Goal: Task Accomplishment & Management: Manage account settings

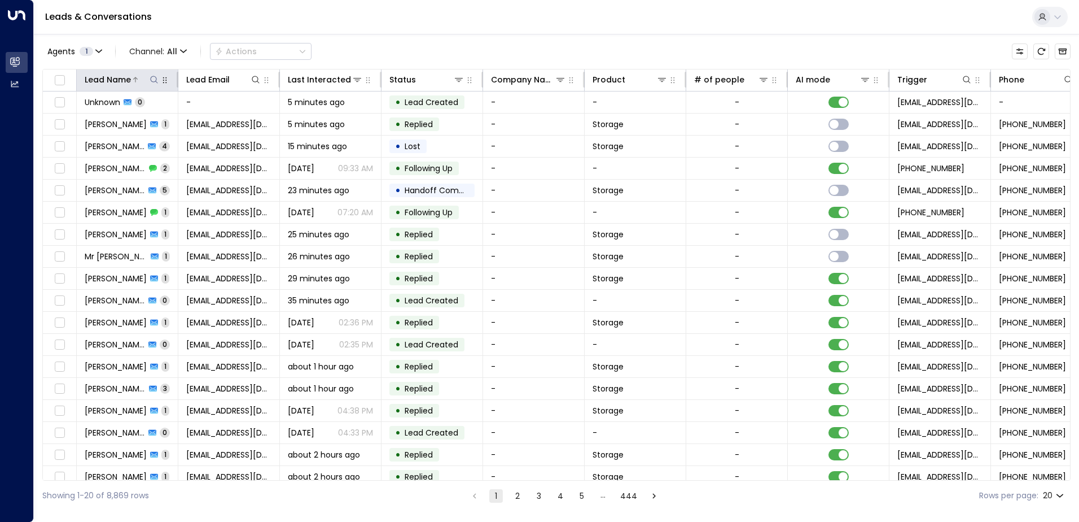
click at [154, 82] on icon at bounding box center [153, 79] width 7 height 7
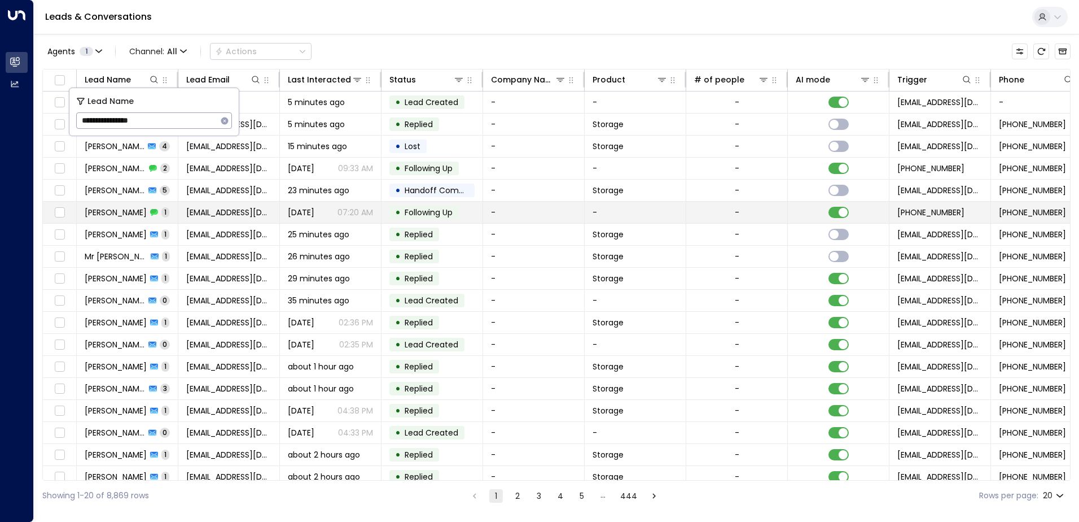
type input "**********"
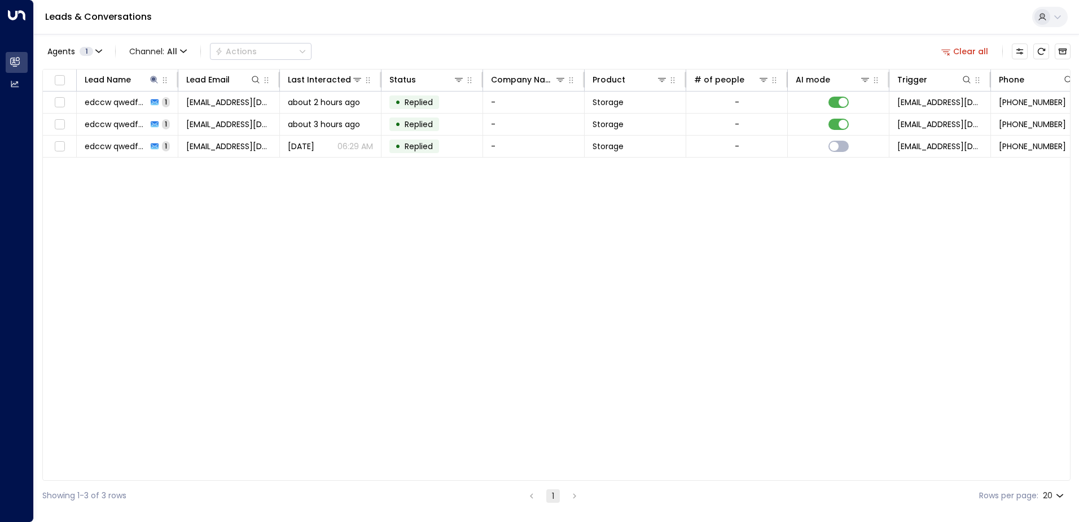
click at [514, 14] on div "Leads & Conversations" at bounding box center [556, 17] width 1045 height 34
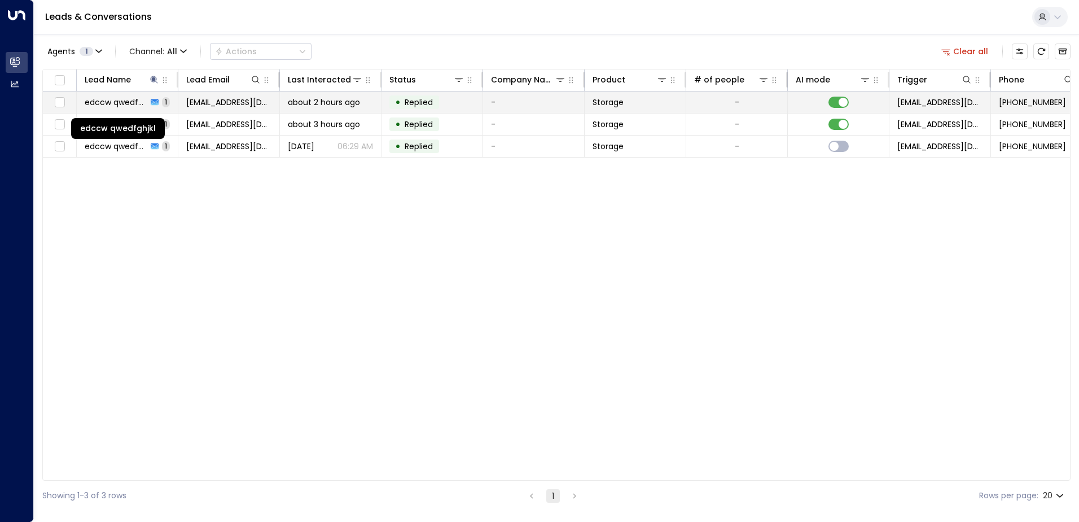
click at [116, 104] on span "edccw qwedfghjkl" at bounding box center [116, 102] width 63 height 11
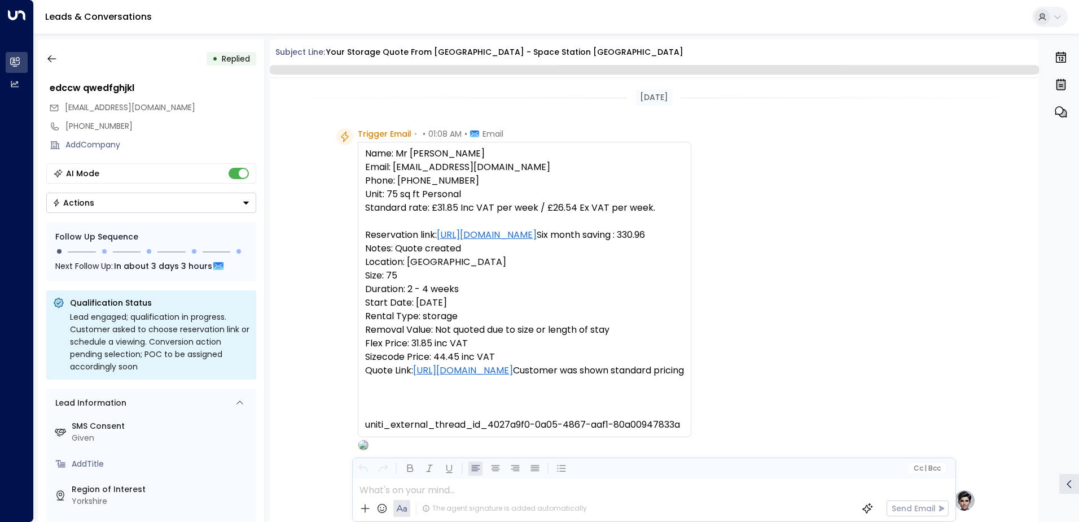
scroll to position [414, 0]
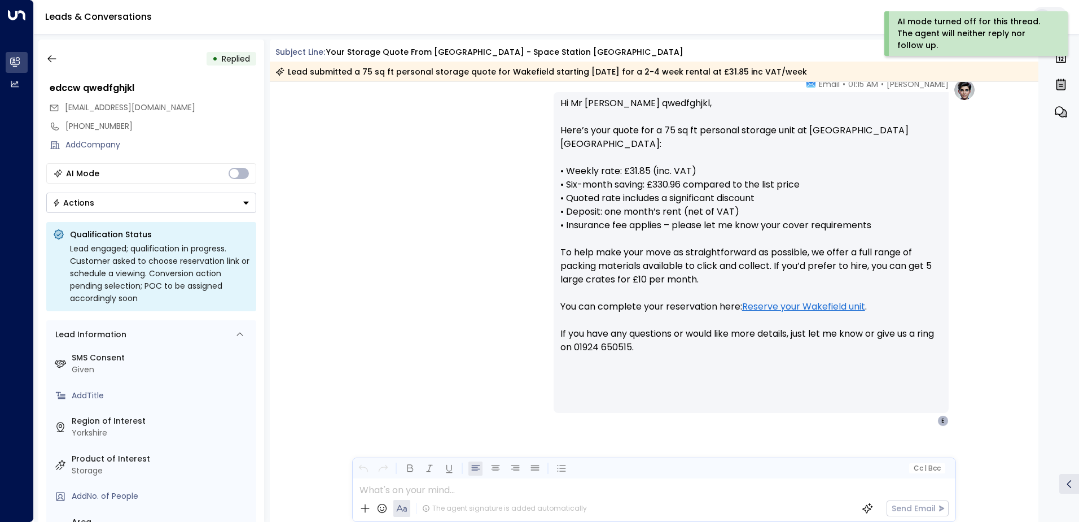
click at [244, 202] on icon "Button group with a nested menu" at bounding box center [246, 203] width 6 height 3
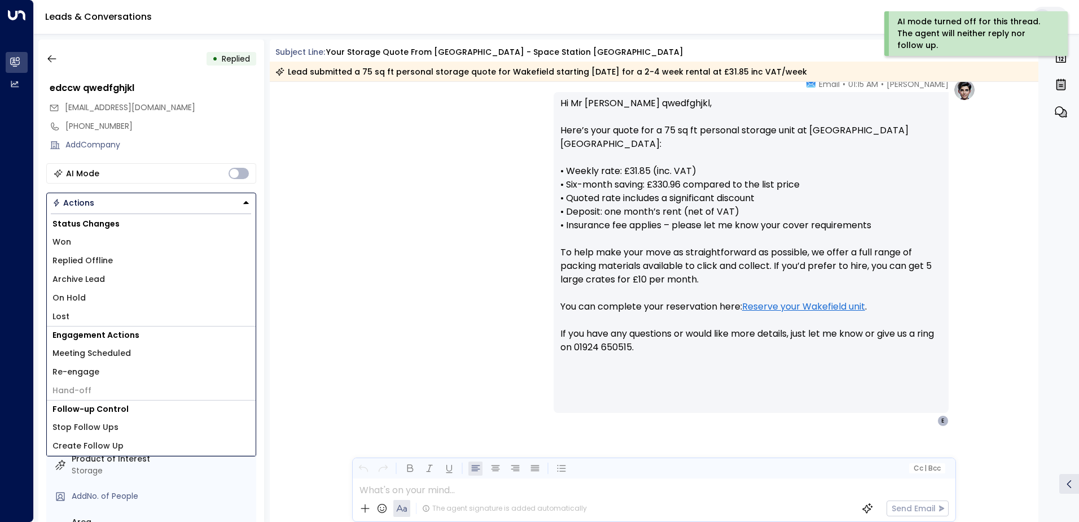
click at [125, 261] on li "Replied Offline" at bounding box center [151, 260] width 209 height 19
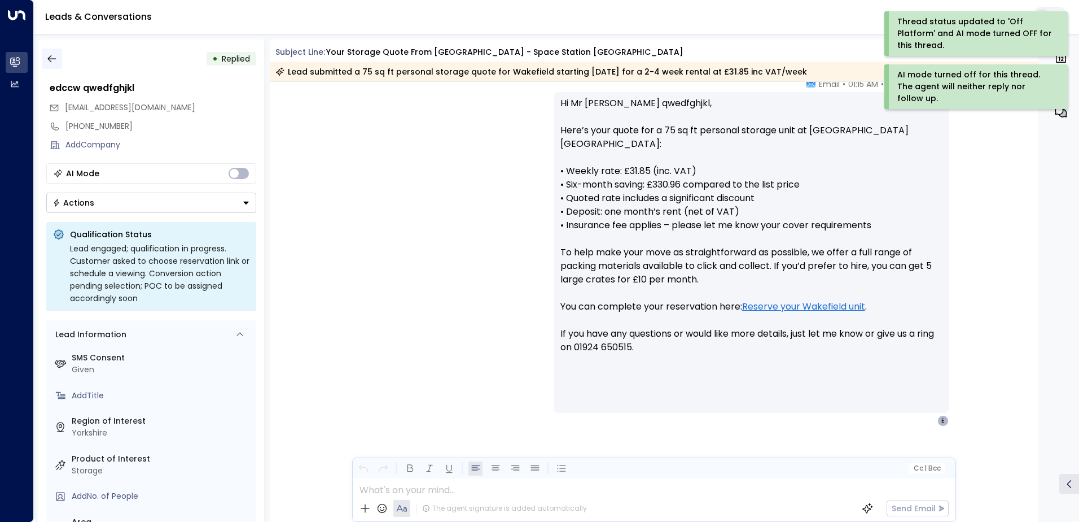
click at [54, 60] on icon "button" at bounding box center [51, 58] width 11 height 11
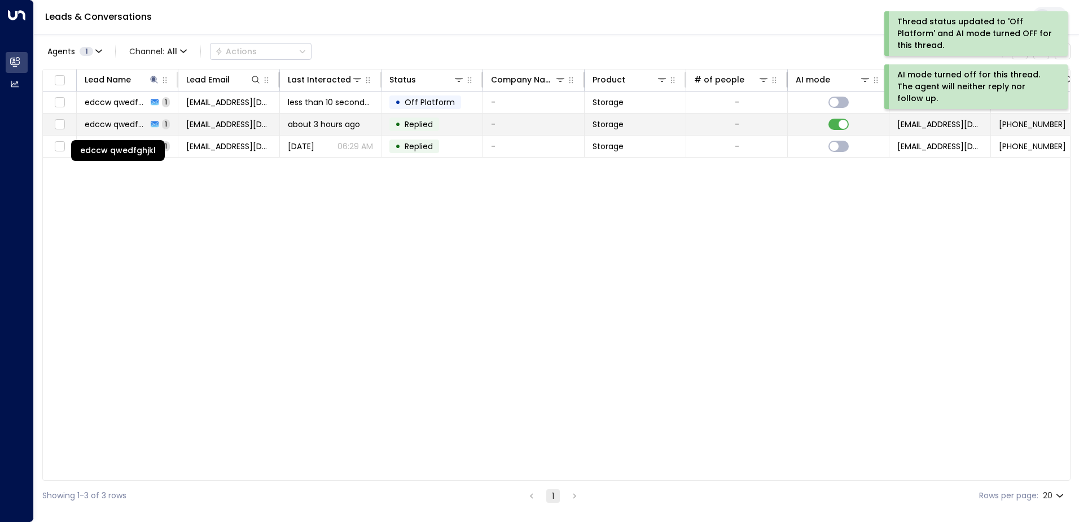
click at [130, 126] on span "edccw qwedfghjkl" at bounding box center [116, 124] width 63 height 11
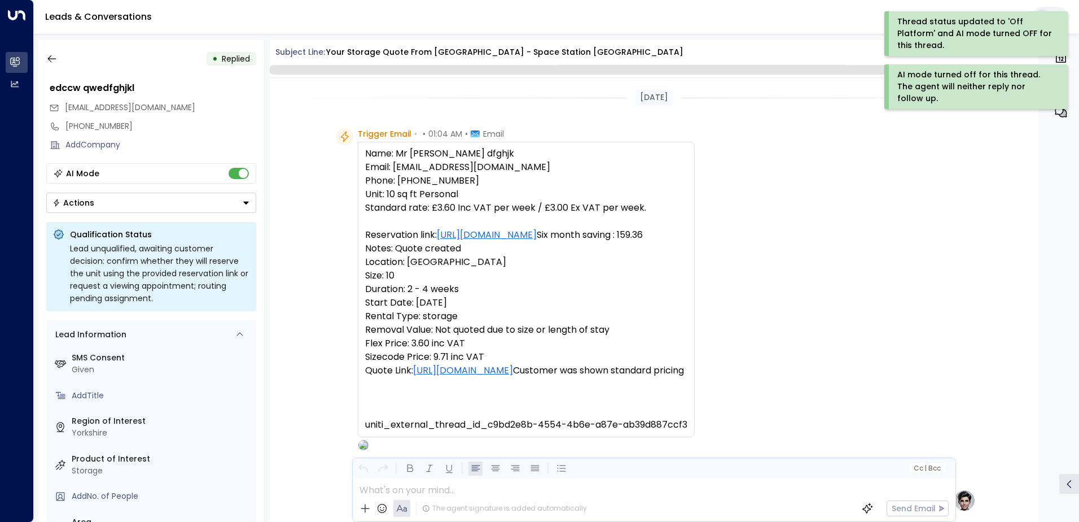
scroll to position [426, 0]
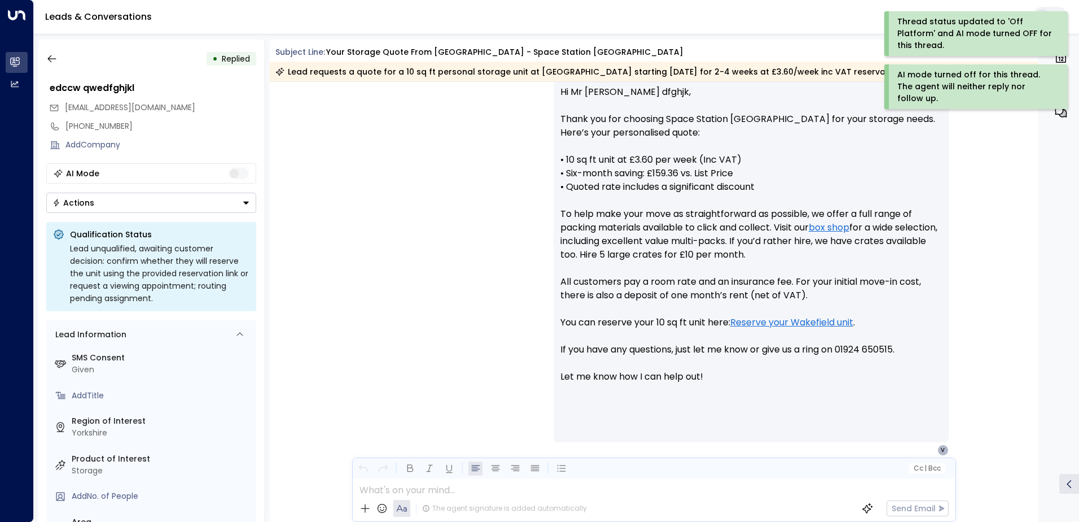
click at [247, 200] on icon "Button group with a nested menu" at bounding box center [246, 203] width 8 height 8
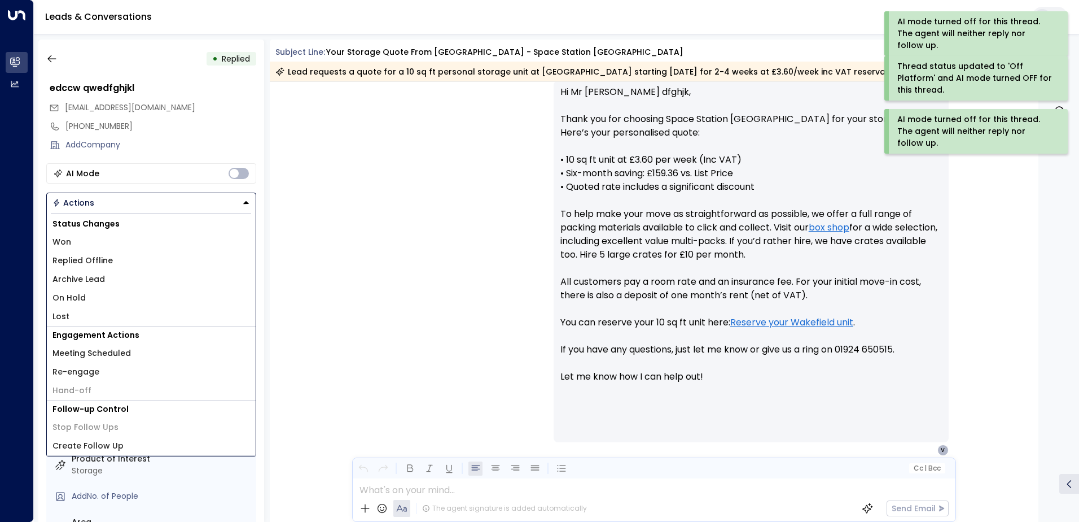
click at [119, 262] on li "Replied Offline" at bounding box center [151, 260] width 209 height 19
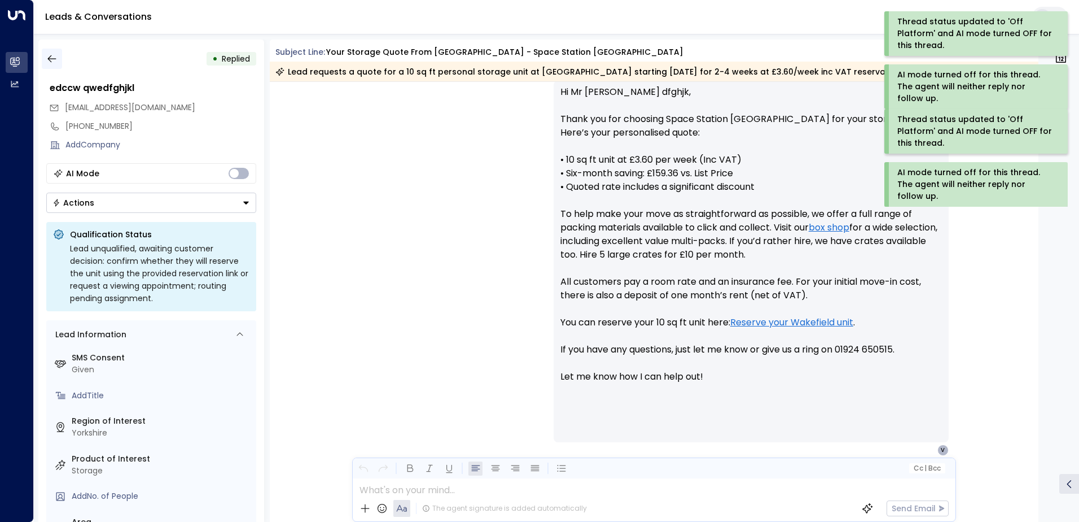
click at [46, 57] on icon "button" at bounding box center [51, 58] width 11 height 11
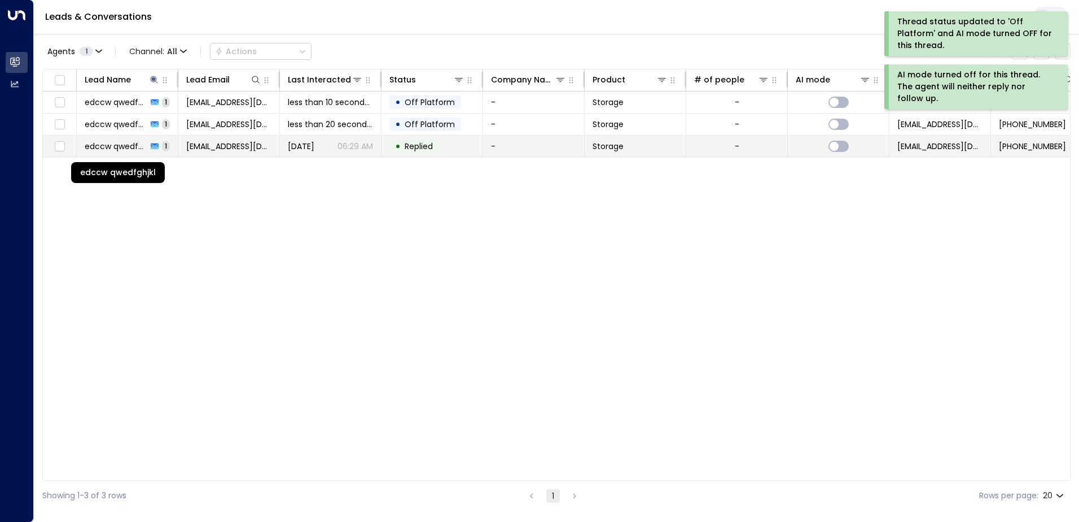
click at [132, 146] on span "edccw qwedfghjkl" at bounding box center [116, 146] width 63 height 11
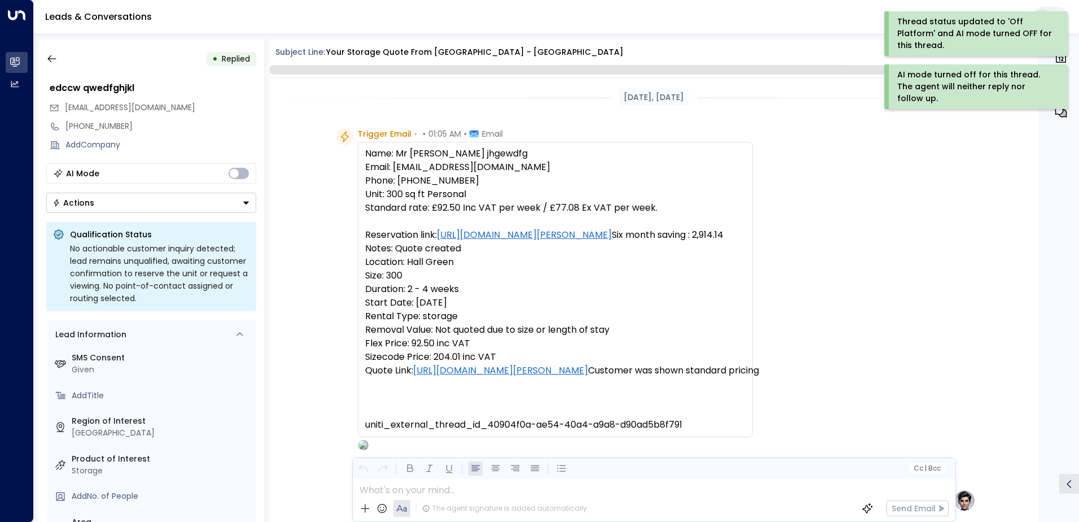
scroll to position [426, 0]
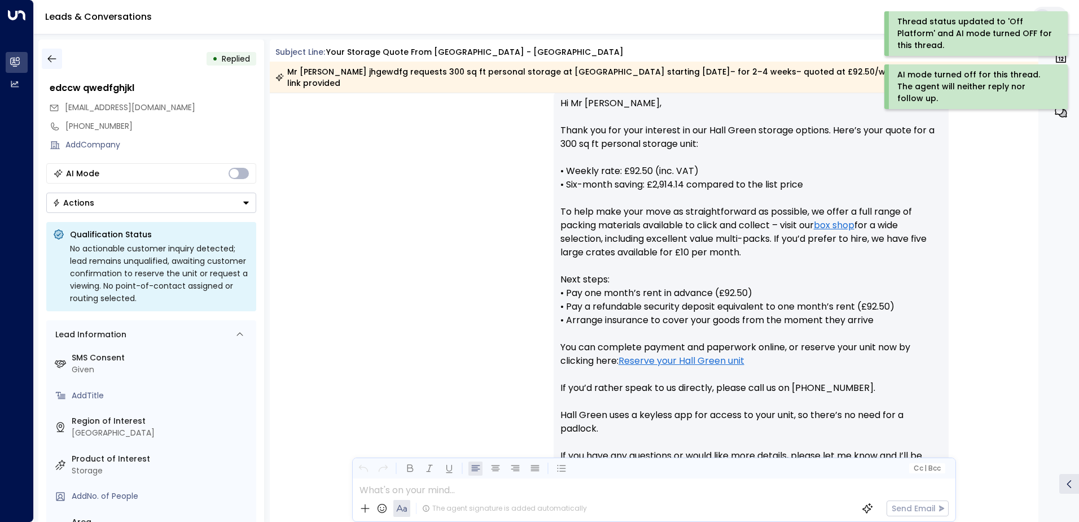
click at [51, 62] on icon "button" at bounding box center [51, 58] width 8 height 7
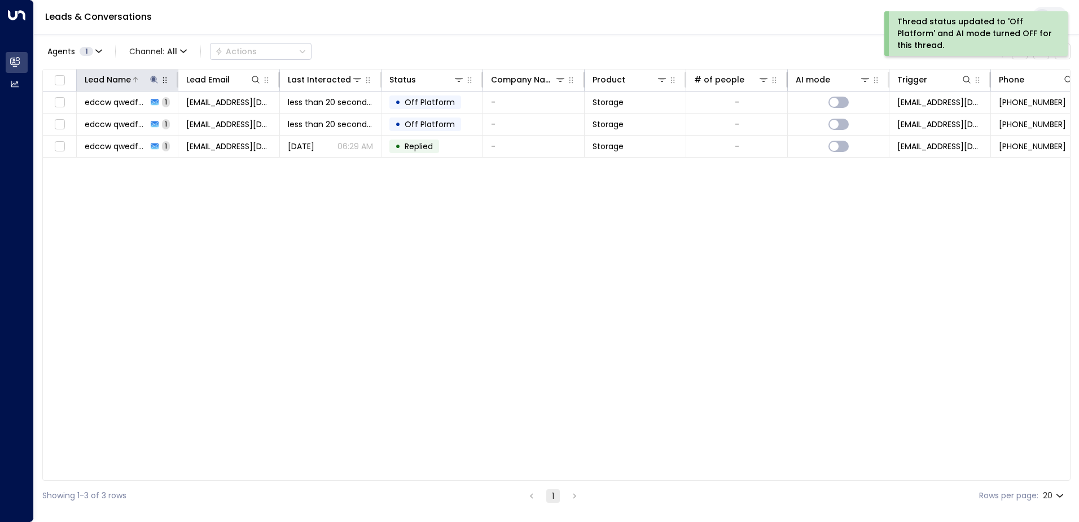
click at [156, 77] on icon at bounding box center [154, 79] width 9 height 9
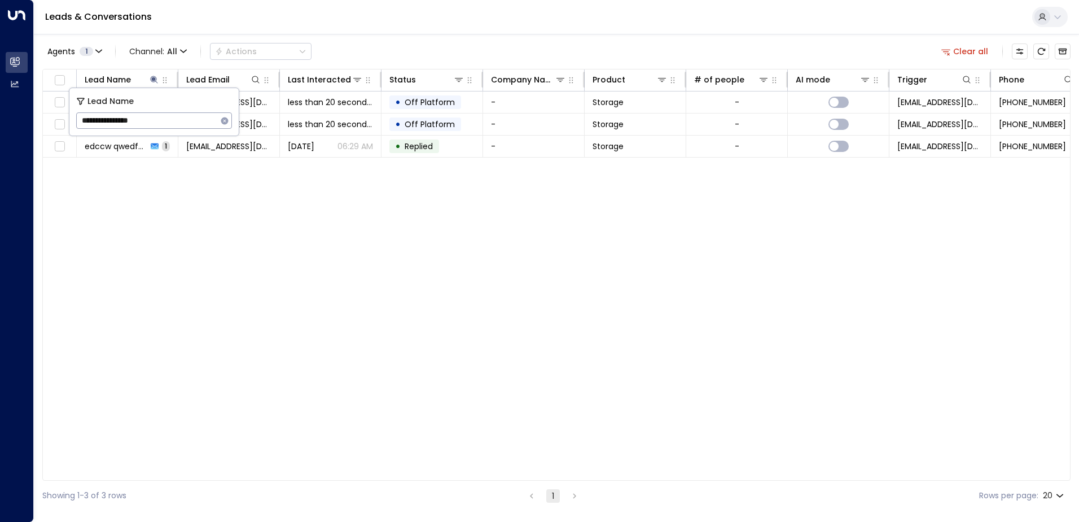
click at [224, 118] on icon "button" at bounding box center [224, 120] width 7 height 7
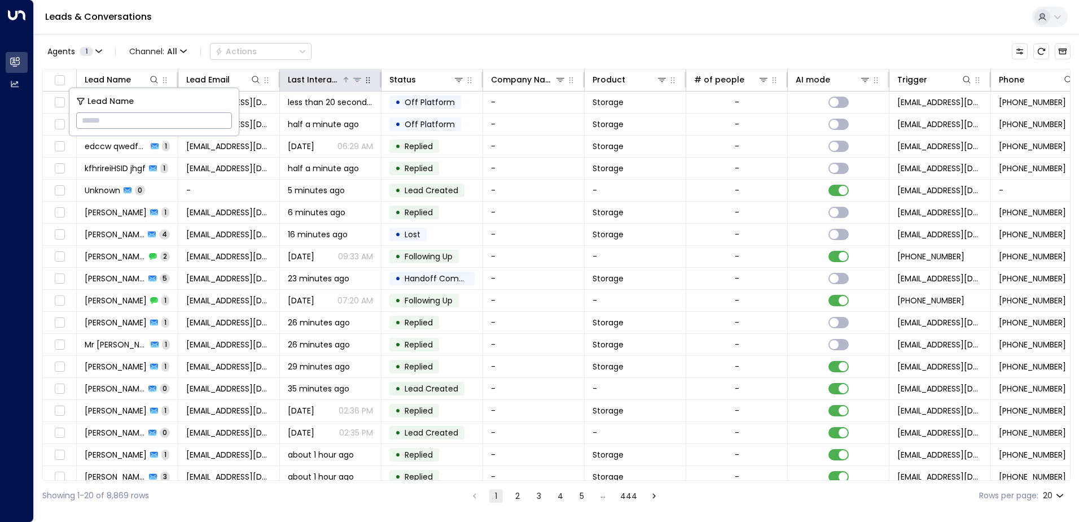
click at [358, 76] on icon at bounding box center [357, 79] width 9 height 9
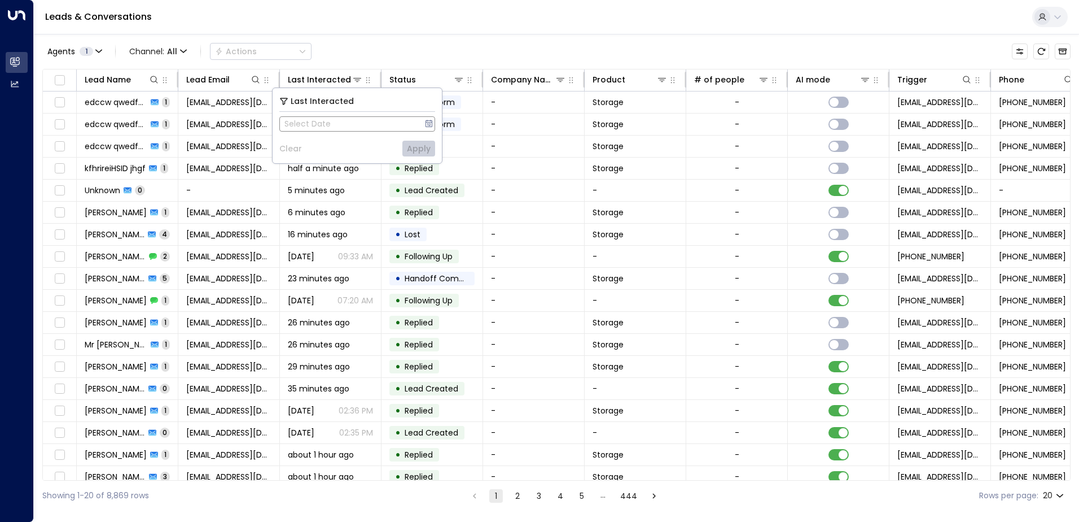
click at [430, 123] on icon at bounding box center [428, 123] width 9 height 9
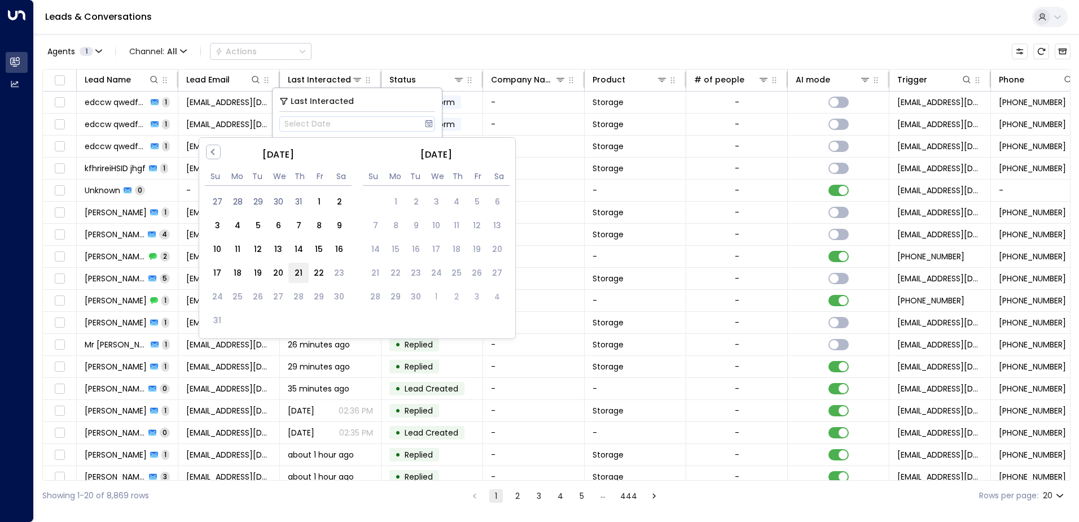
click at [297, 271] on div "21" at bounding box center [298, 272] width 20 height 20
click at [351, 28] on div "Leads & Conversations" at bounding box center [556, 17] width 1045 height 34
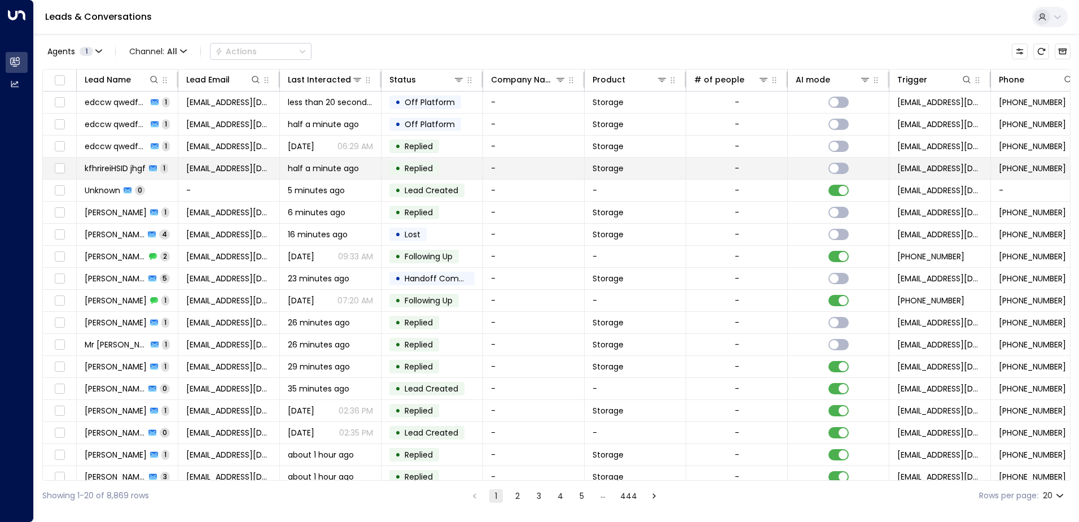
click at [126, 170] on span "kfhrireiHSID jhgf" at bounding box center [115, 168] width 61 height 11
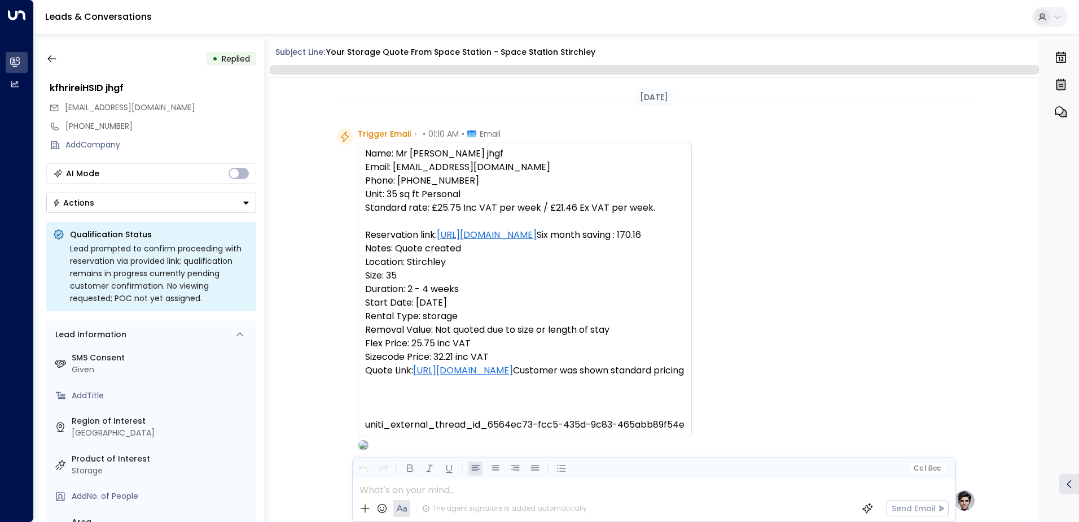
scroll to position [428, 0]
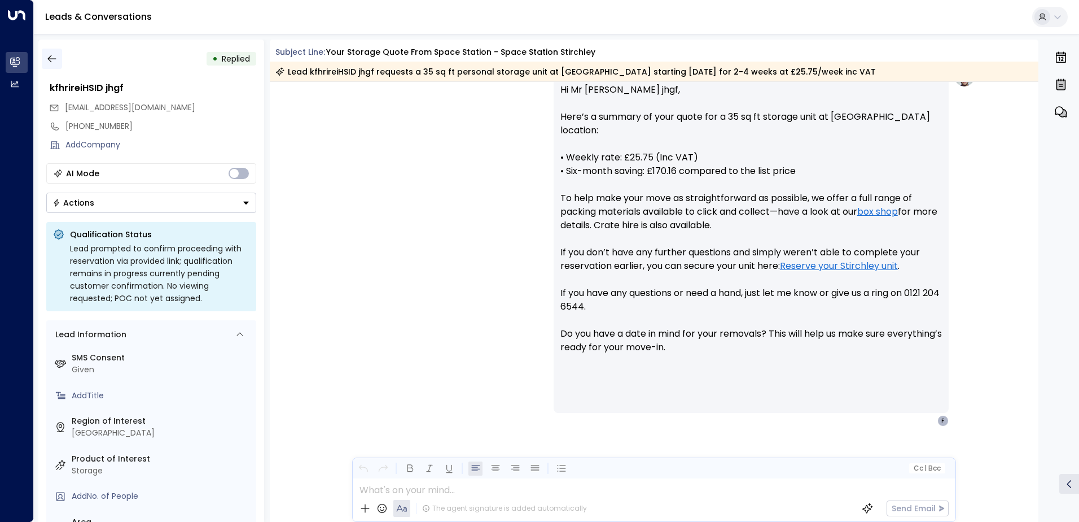
click at [55, 57] on icon "button" at bounding box center [51, 58] width 11 height 11
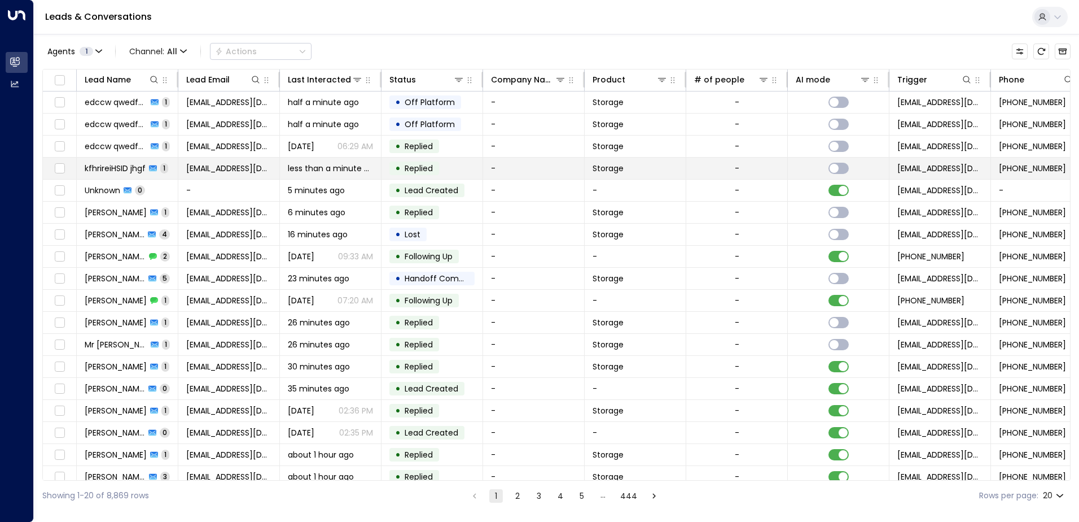
click at [137, 165] on span "kfhrireiHSID jhgf" at bounding box center [115, 168] width 61 height 11
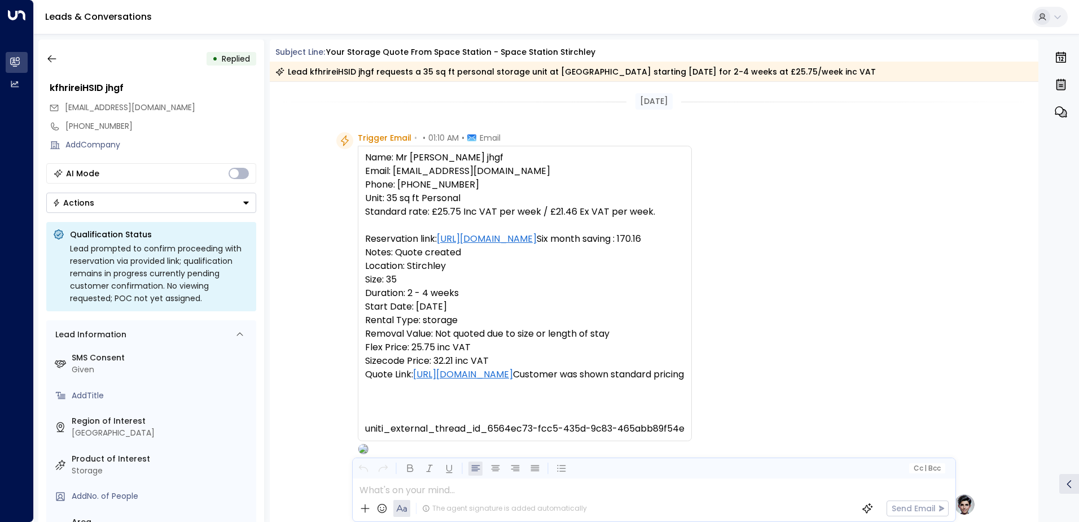
scroll to position [430, 0]
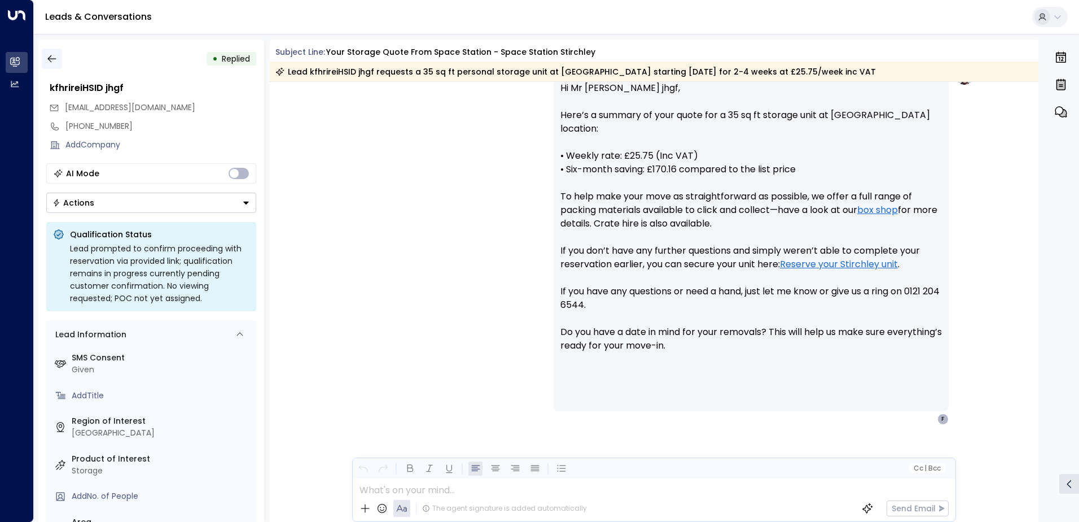
click at [56, 58] on icon "button" at bounding box center [51, 58] width 11 height 11
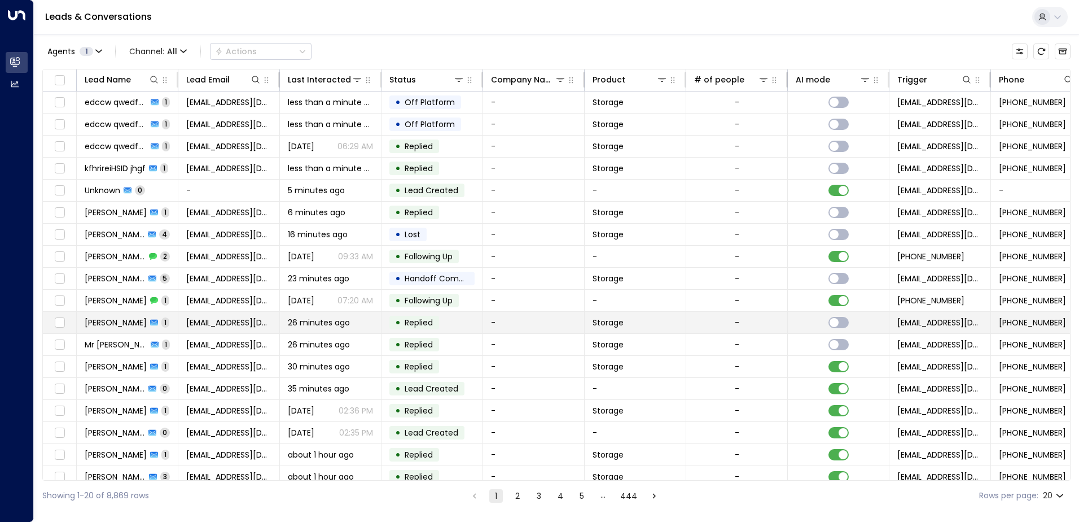
scroll to position [55, 0]
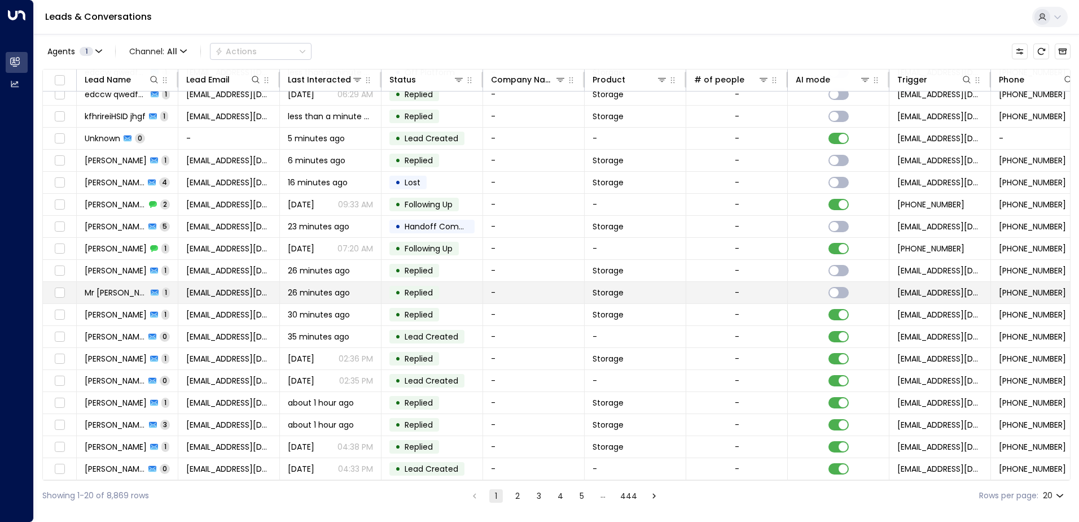
click at [106, 294] on span "Mr edccw asdfgjkl" at bounding box center [116, 292] width 63 height 11
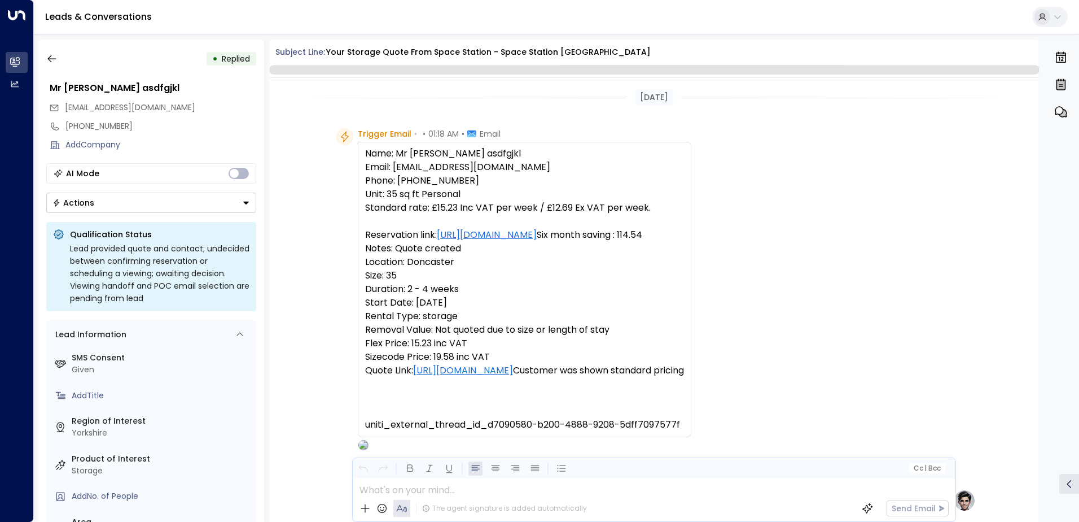
scroll to position [428, 0]
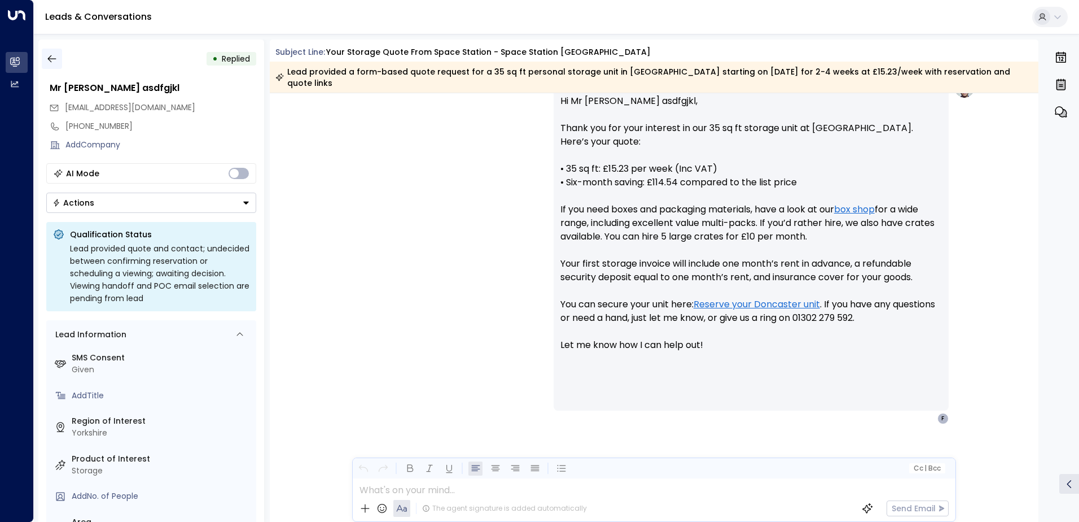
click at [49, 57] on icon "button" at bounding box center [51, 58] width 8 height 7
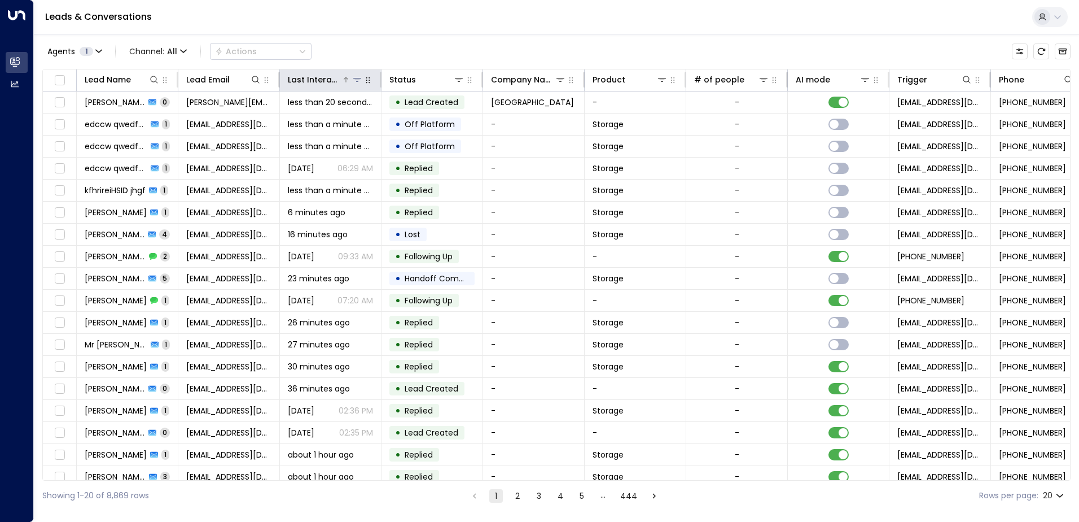
click at [358, 80] on icon at bounding box center [357, 80] width 8 height 4
click at [519, 43] on div "Agents 1 Channel: All Actions" at bounding box center [556, 52] width 1028 height 24
click at [561, 80] on icon at bounding box center [561, 80] width 8 height 4
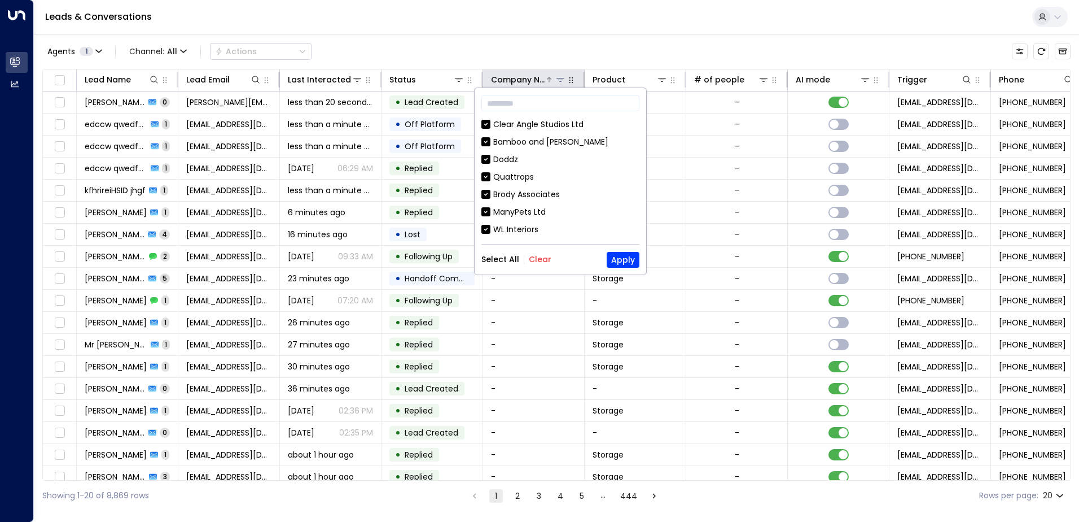
click at [561, 80] on icon at bounding box center [561, 80] width 8 height 4
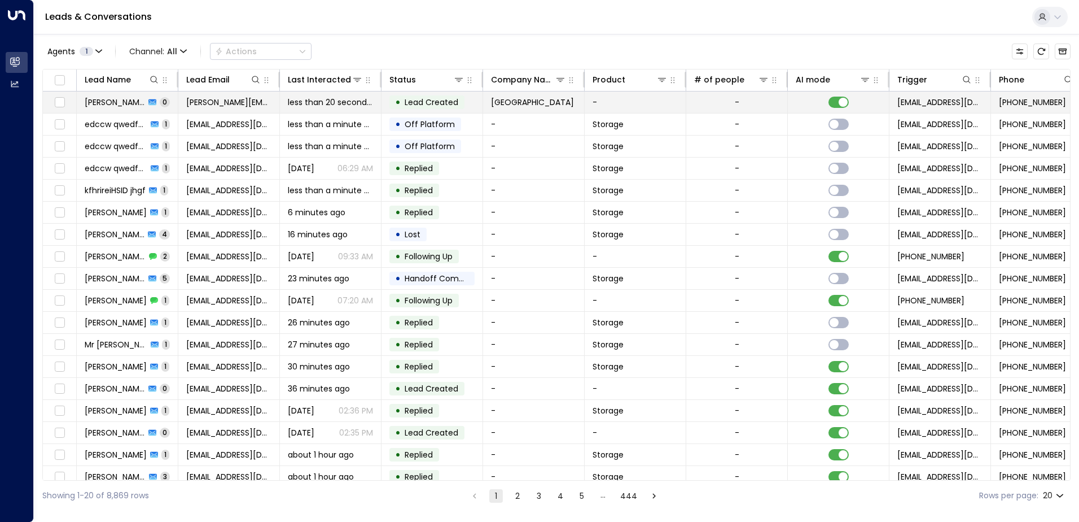
click at [103, 99] on span "Dave Vogel" at bounding box center [115, 102] width 60 height 11
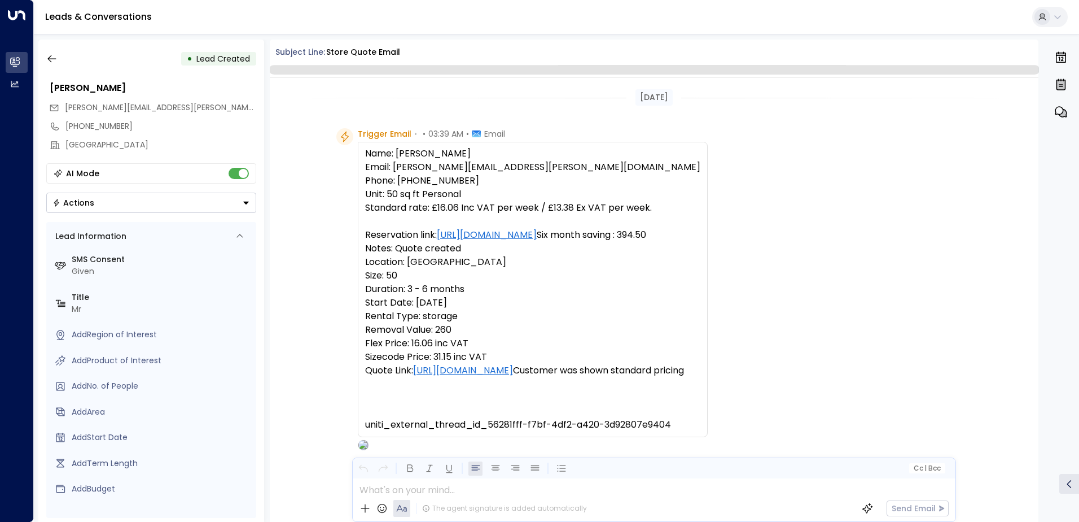
scroll to position [69, 0]
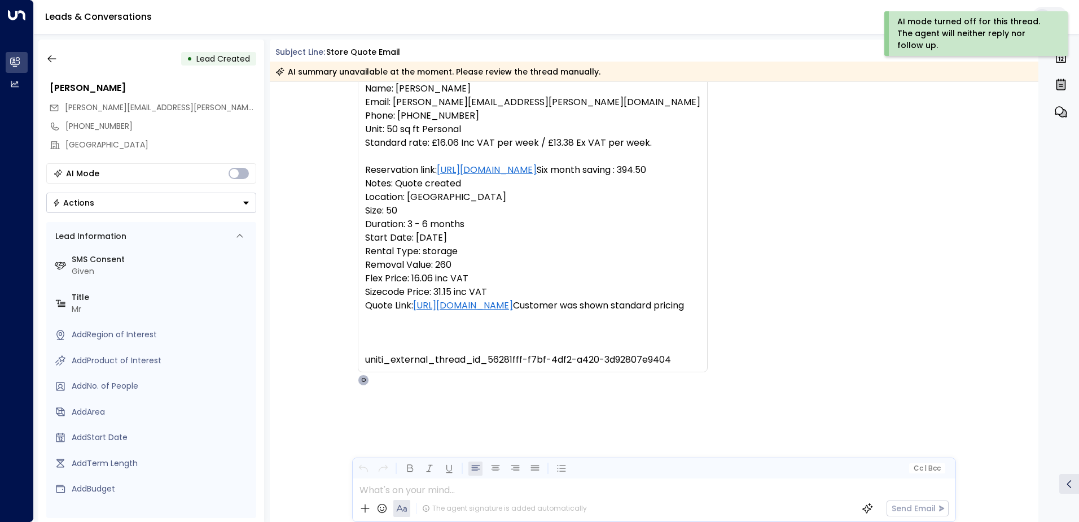
click at [246, 207] on button "Actions" at bounding box center [151, 202] width 210 height 20
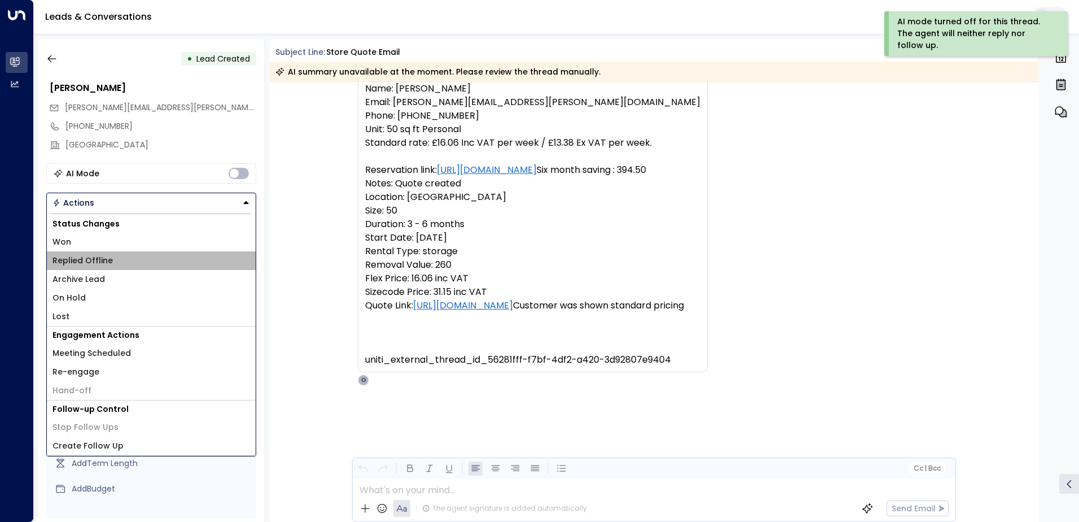
click at [121, 266] on li "Replied Offline" at bounding box center [151, 260] width 209 height 19
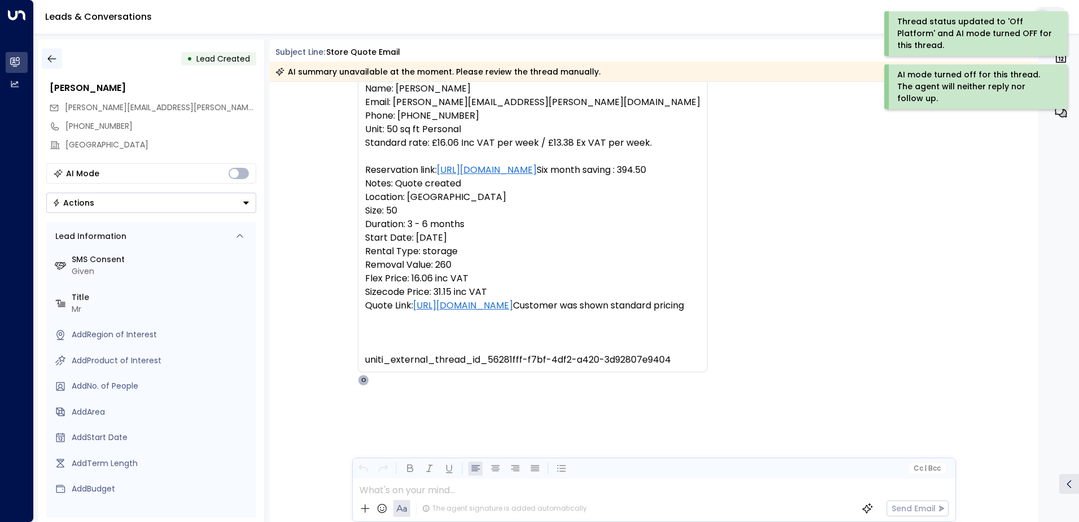
click at [55, 59] on icon "button" at bounding box center [51, 58] width 8 height 7
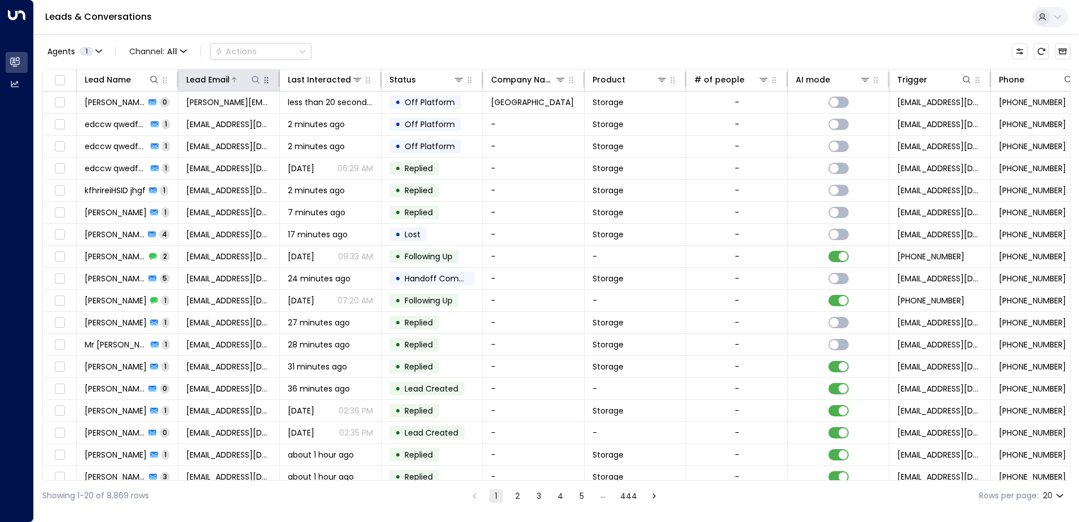
click at [252, 81] on icon at bounding box center [255, 79] width 9 height 9
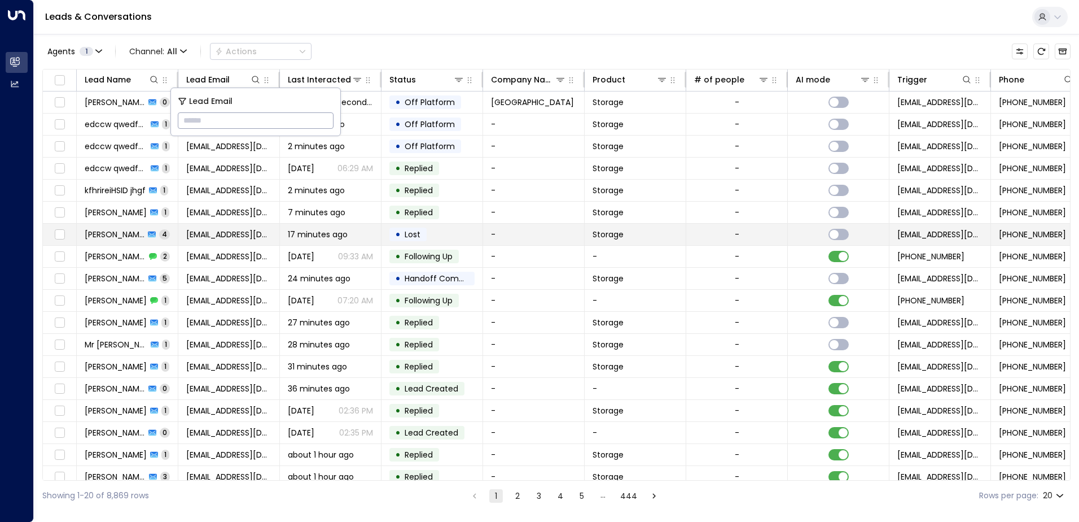
type input "**********"
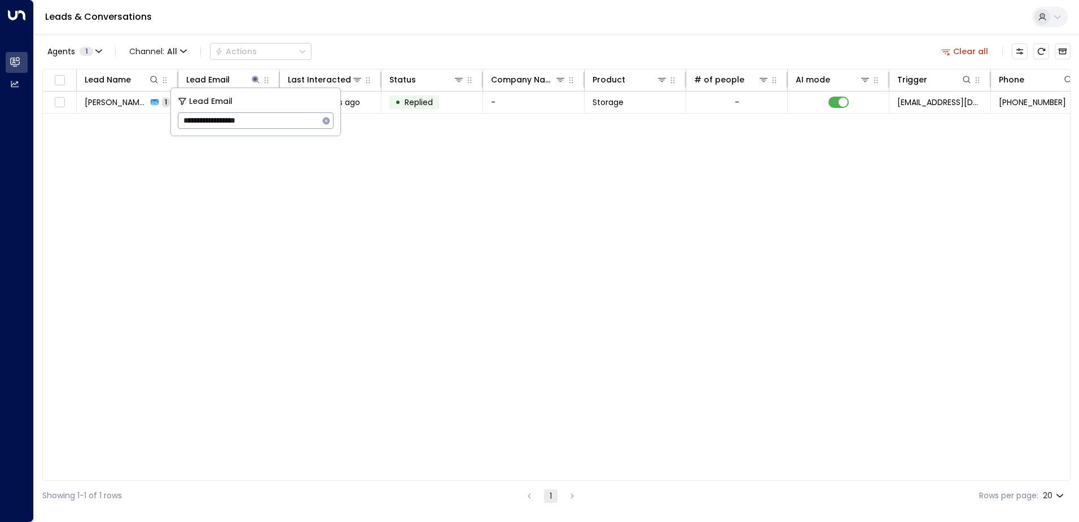
click at [336, 31] on div "Leads & Conversations" at bounding box center [556, 17] width 1045 height 34
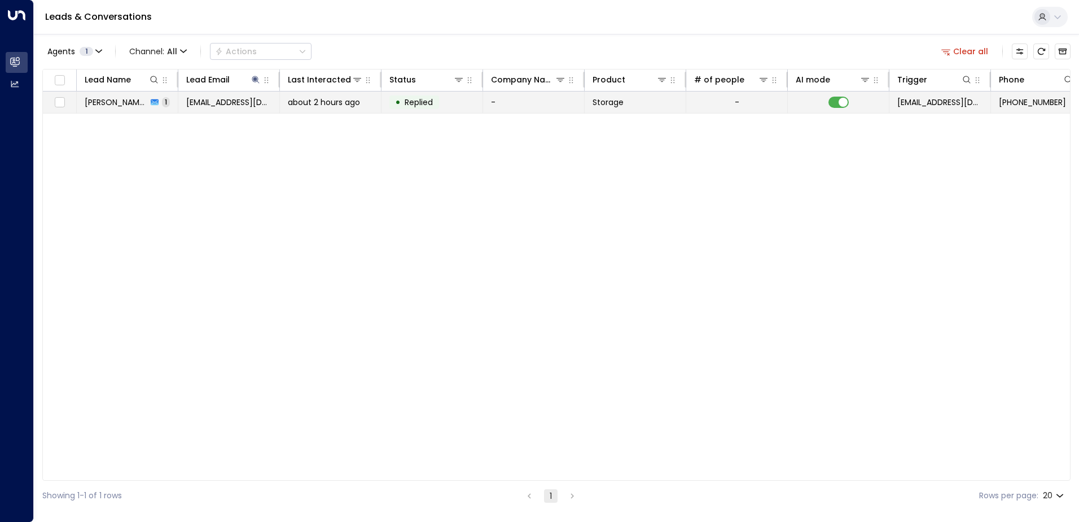
click at [214, 102] on span "sizifiw@gmail.com" at bounding box center [228, 102] width 85 height 11
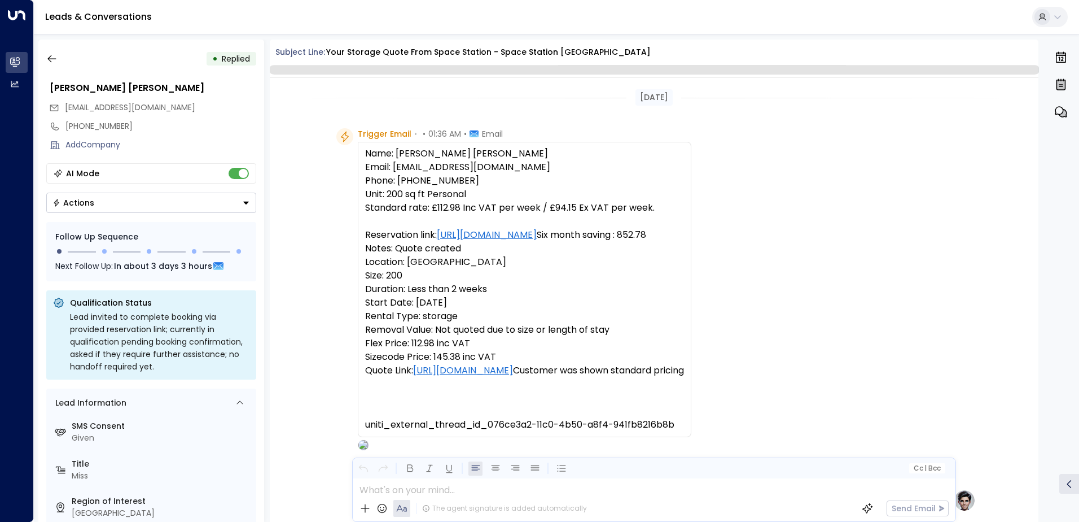
scroll to position [496, 0]
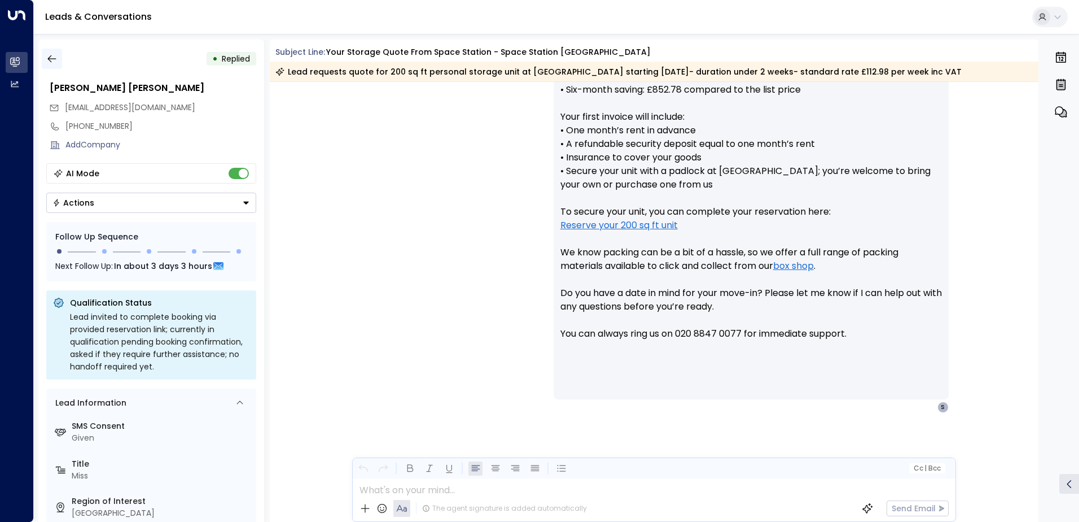
click at [54, 58] on icon "button" at bounding box center [51, 58] width 11 height 11
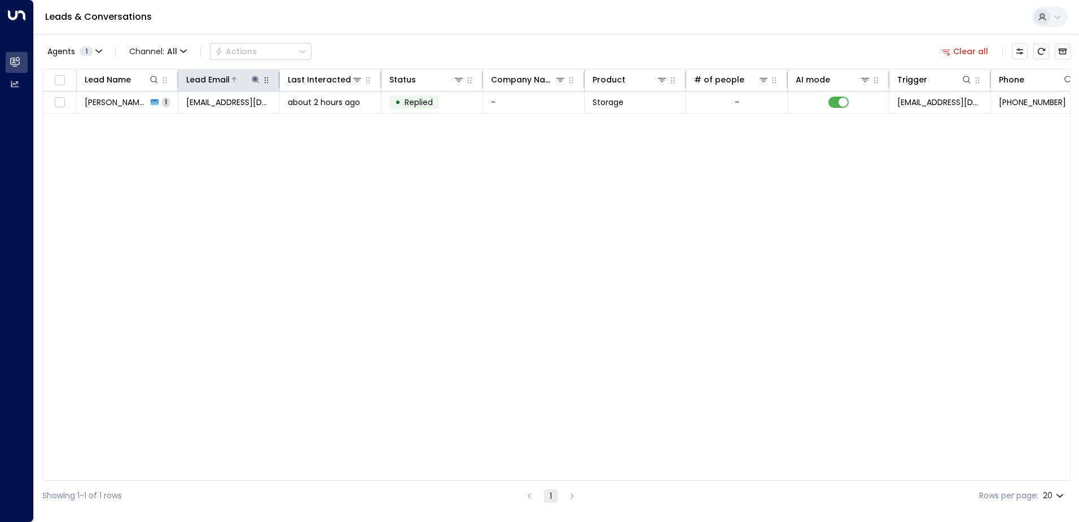
click at [254, 80] on icon at bounding box center [255, 79] width 7 height 7
click at [330, 117] on icon "button" at bounding box center [326, 120] width 9 height 9
click at [155, 76] on button at bounding box center [153, 79] width 11 height 11
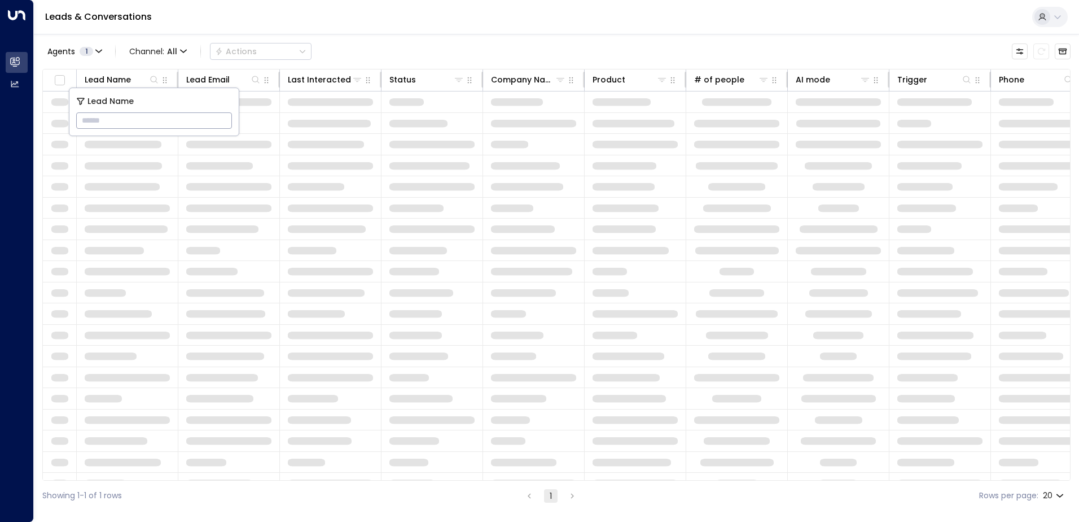
click at [130, 120] on input "text" at bounding box center [154, 120] width 156 height 21
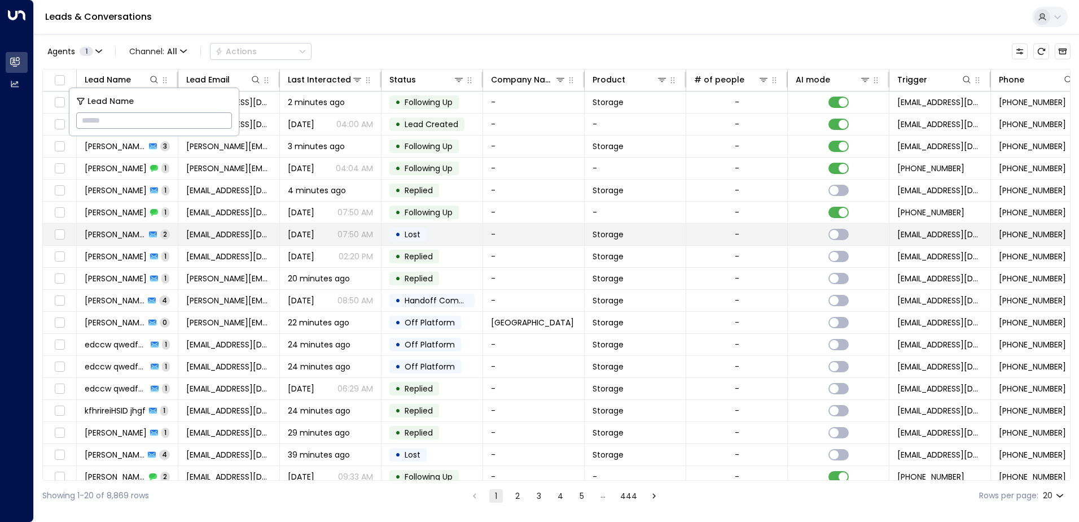
type input "**********"
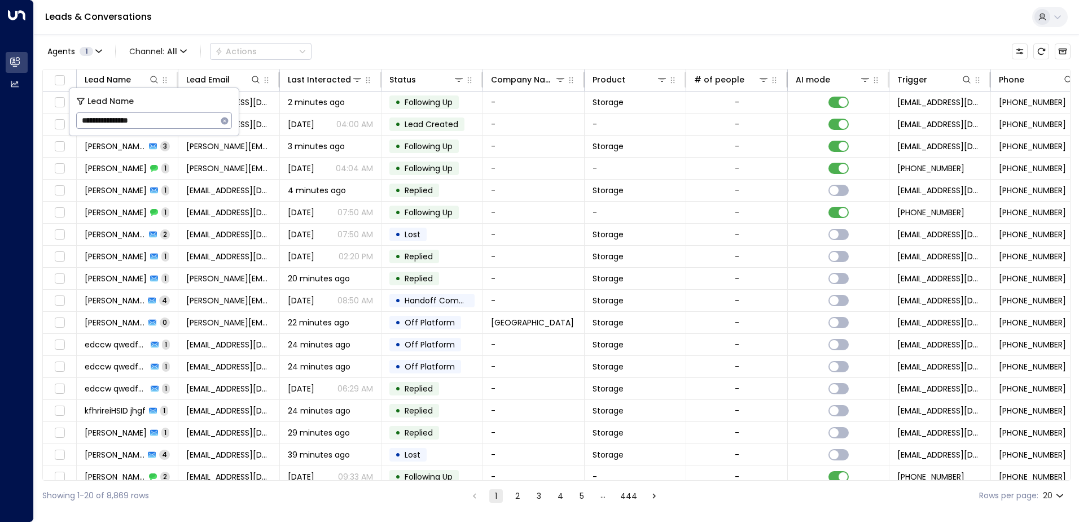
click at [341, 26] on div "Leads & Conversations" at bounding box center [556, 17] width 1045 height 34
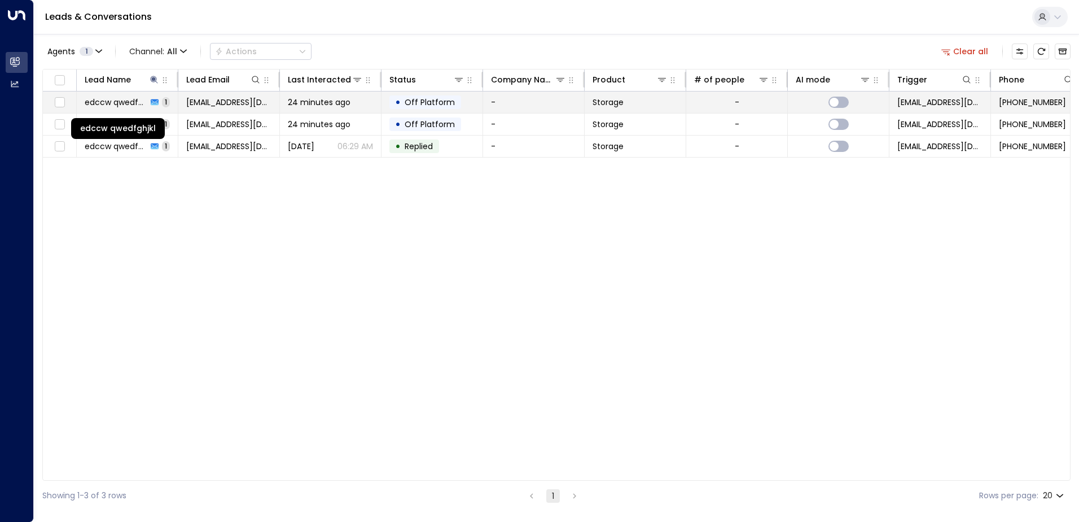
click at [123, 97] on span "edccw qwedfghjkl" at bounding box center [116, 102] width 63 height 11
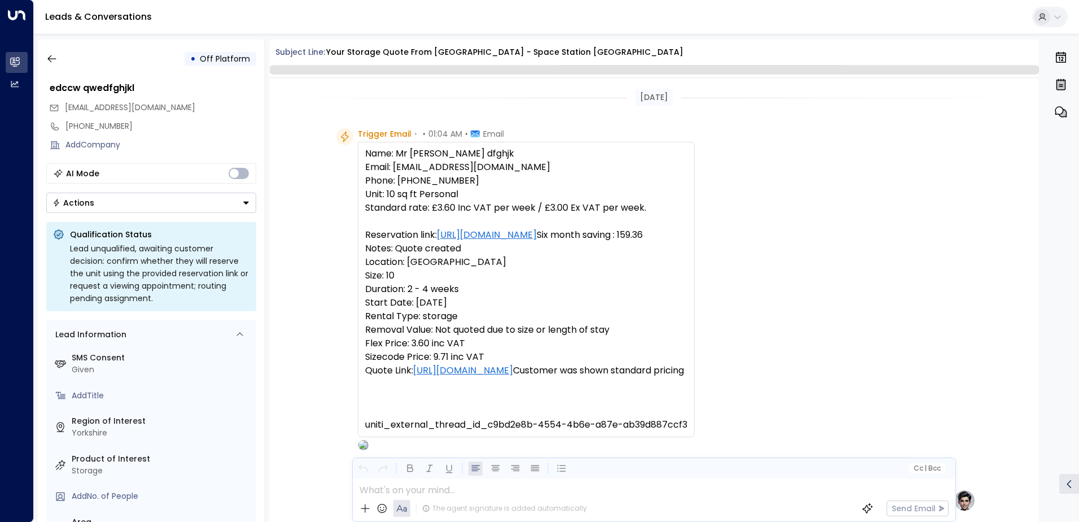
scroll to position [426, 0]
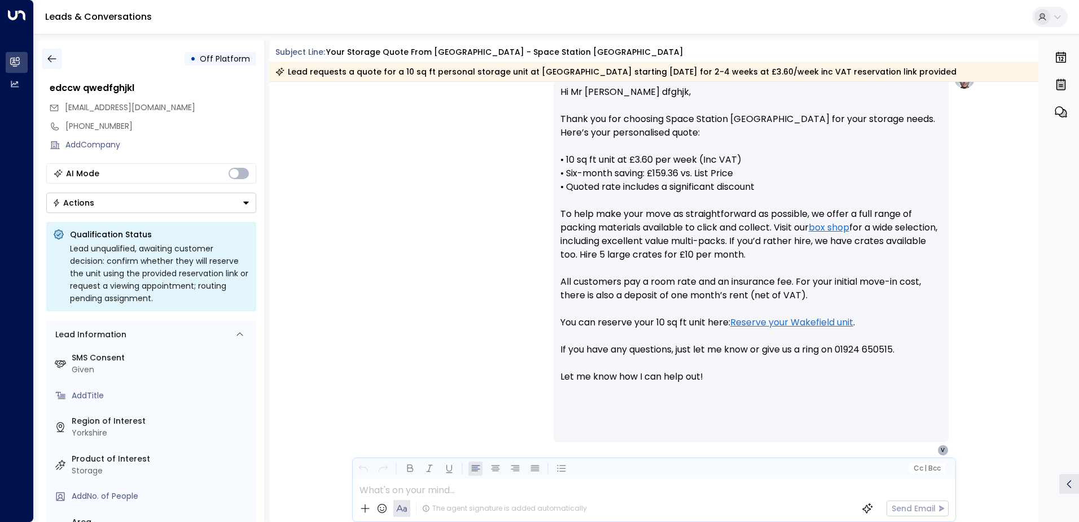
click at [49, 63] on icon "button" at bounding box center [51, 58] width 11 height 11
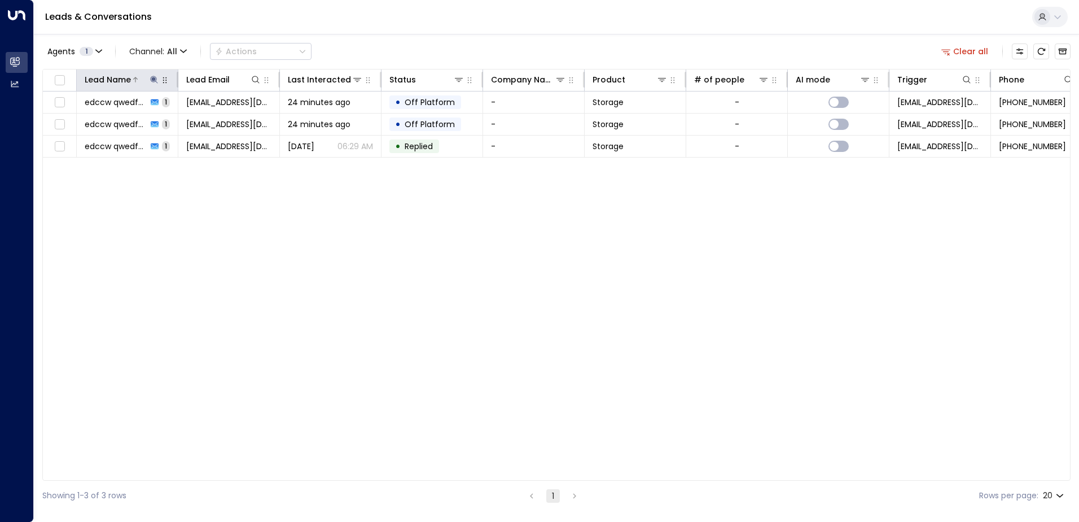
click at [151, 80] on icon at bounding box center [154, 79] width 9 height 9
type input "*"
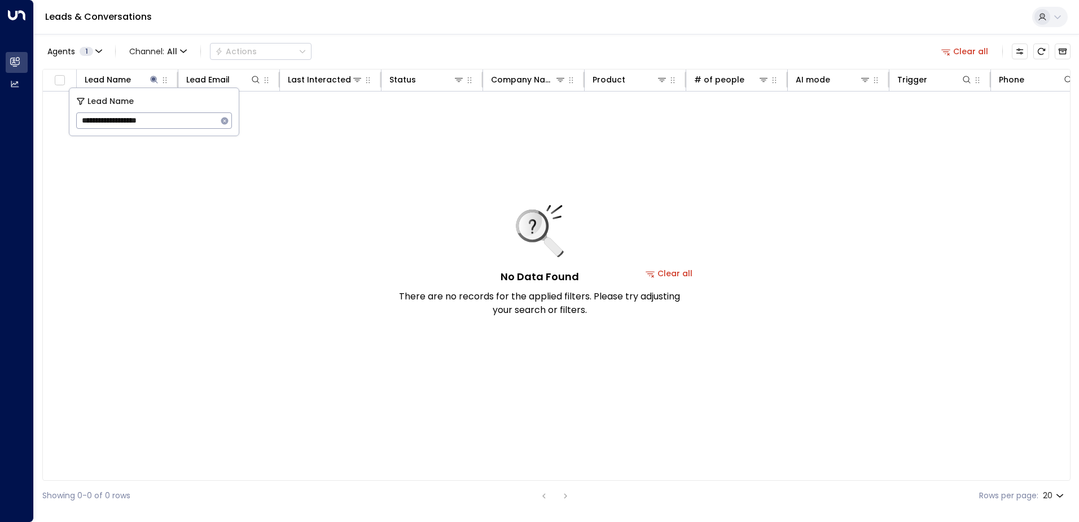
type input "**********"
click at [227, 119] on icon "button" at bounding box center [224, 120] width 7 height 7
click at [258, 75] on icon at bounding box center [255, 79] width 9 height 9
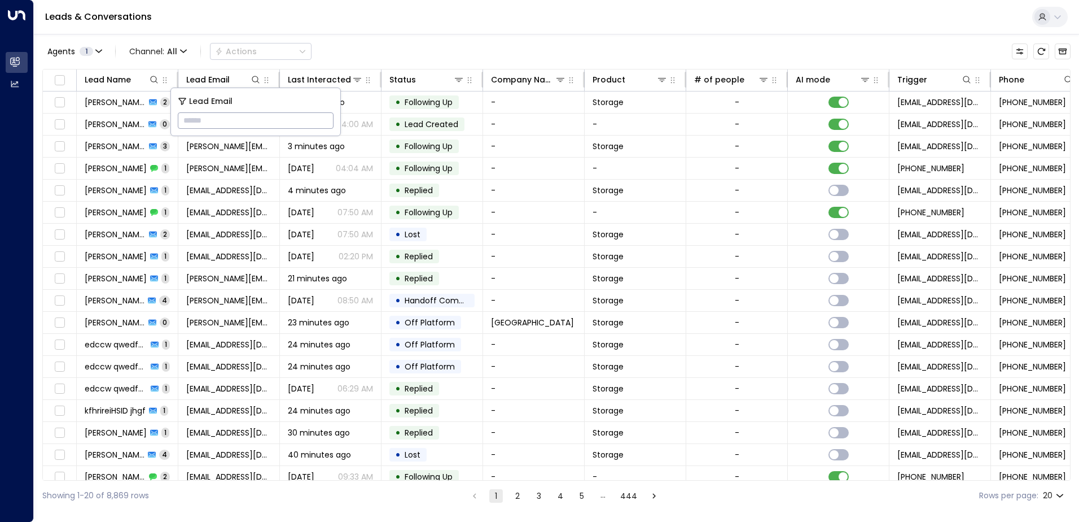
type input "**********"
click at [322, 23] on div "Leads & Conversations" at bounding box center [556, 17] width 1045 height 34
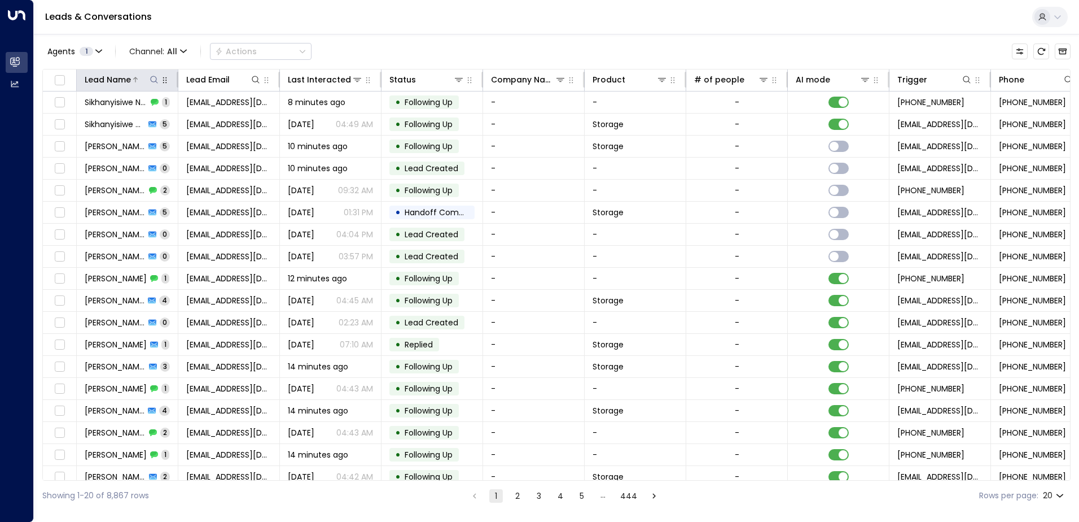
click at [154, 81] on icon at bounding box center [154, 79] width 9 height 9
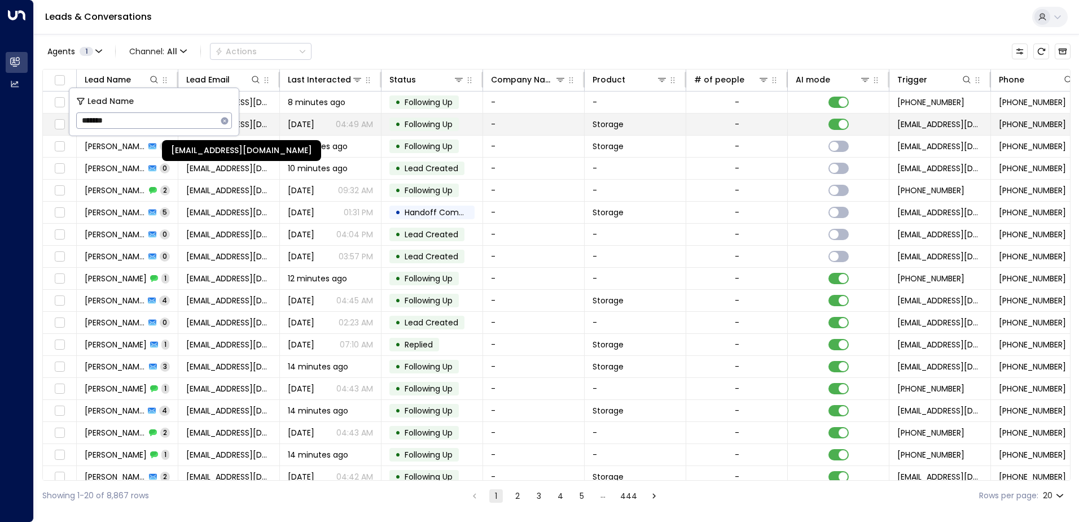
type input "*******"
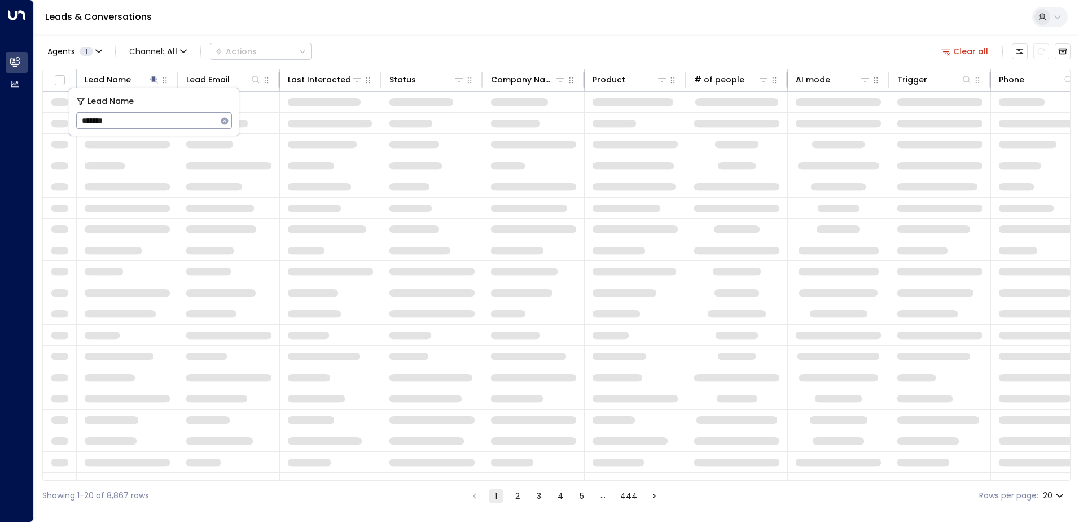
click at [441, 24] on div "Leads & Conversations" at bounding box center [556, 17] width 1045 height 34
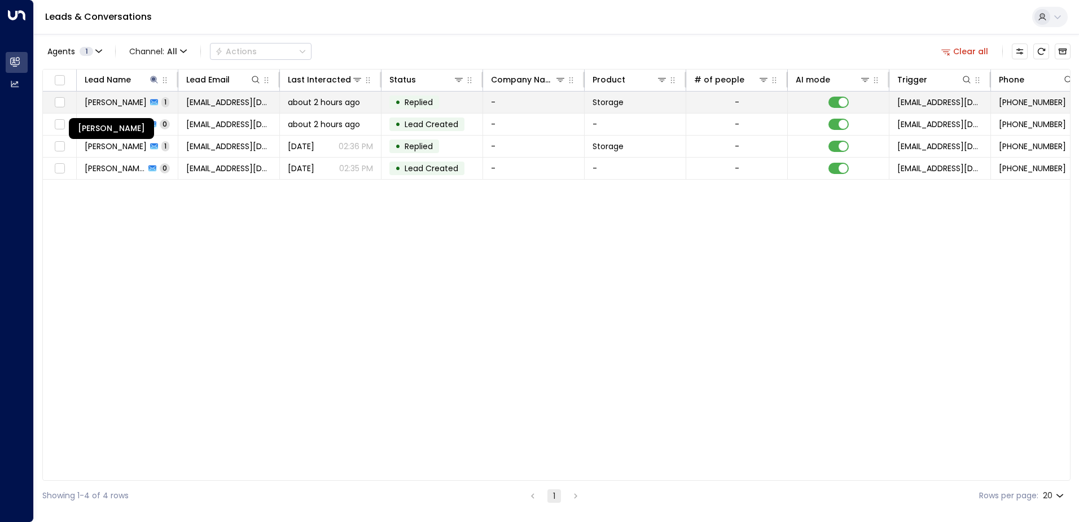
click at [128, 100] on span "[PERSON_NAME]" at bounding box center [116, 102] width 62 height 11
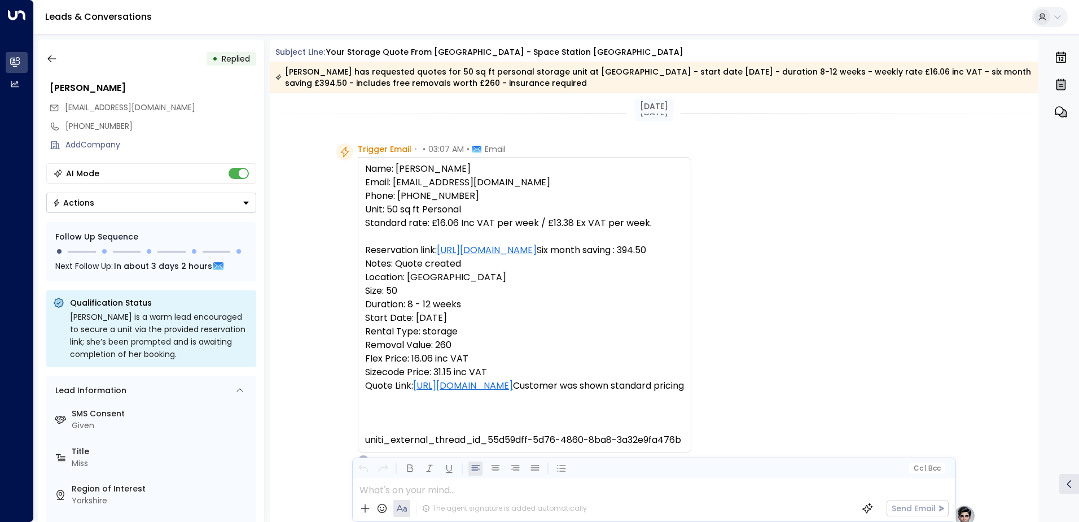
scroll to position [389, 0]
